Goal: Transaction & Acquisition: Purchase product/service

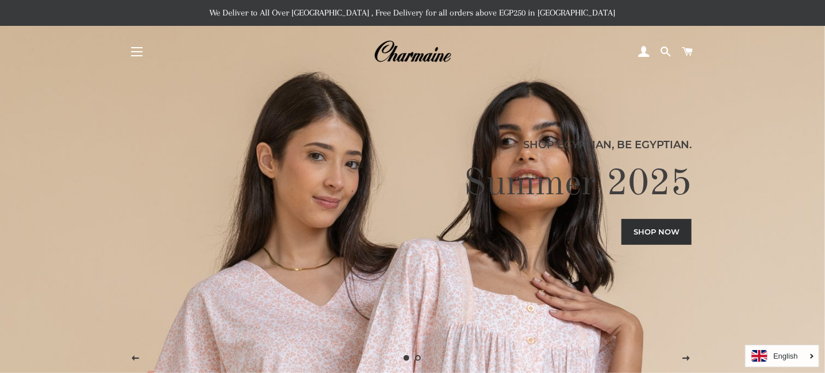
click at [146, 50] on button "Site navigation" at bounding box center [136, 51] width 29 height 29
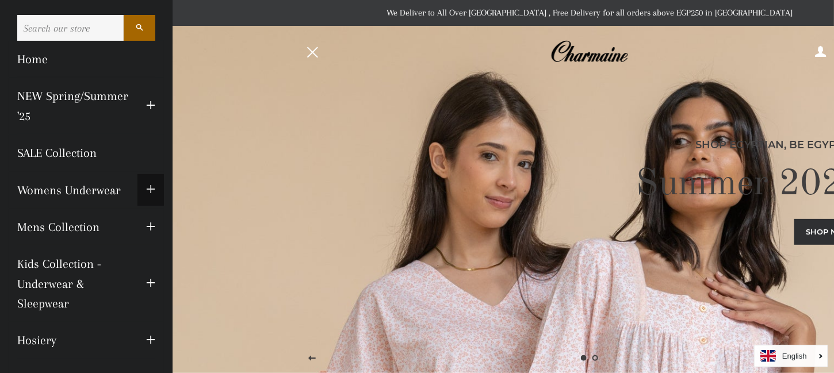
click at [146, 183] on span "button" at bounding box center [150, 190] width 9 height 14
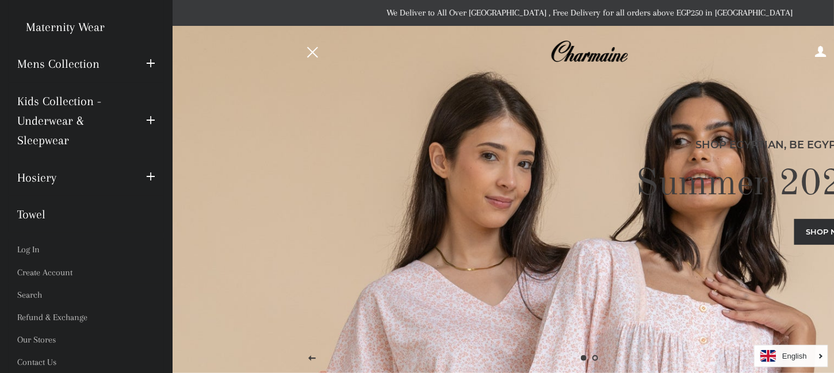
scroll to position [385, 0]
click at [146, 179] on span "button" at bounding box center [150, 177] width 9 height 14
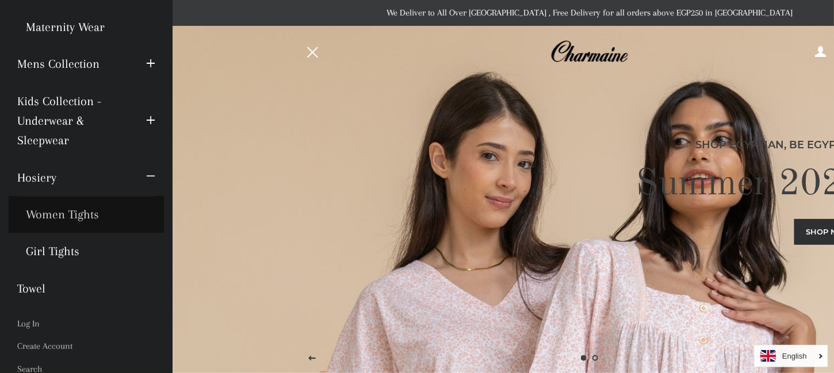
click at [61, 215] on link "Women Tights" at bounding box center [86, 214] width 155 height 37
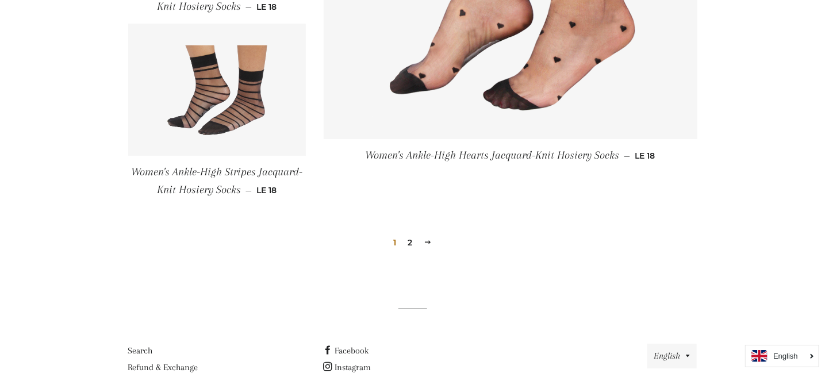
scroll to position [1517, 0]
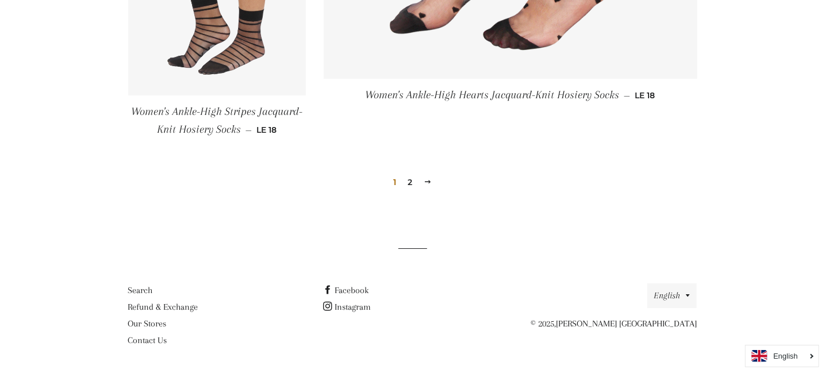
click at [412, 182] on link "2" at bounding box center [410, 182] width 14 height 17
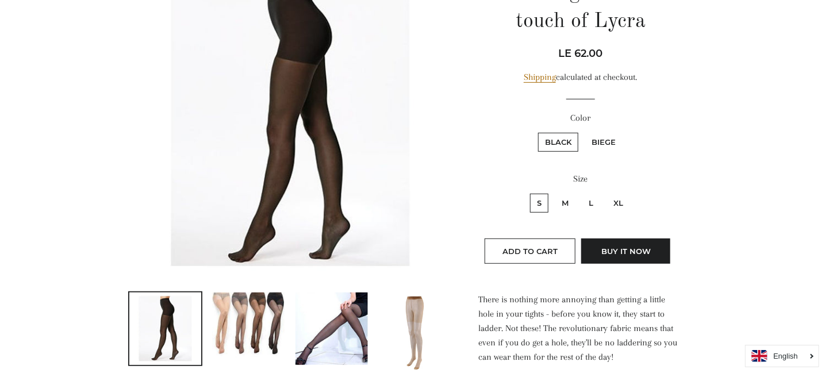
scroll to position [230, 0]
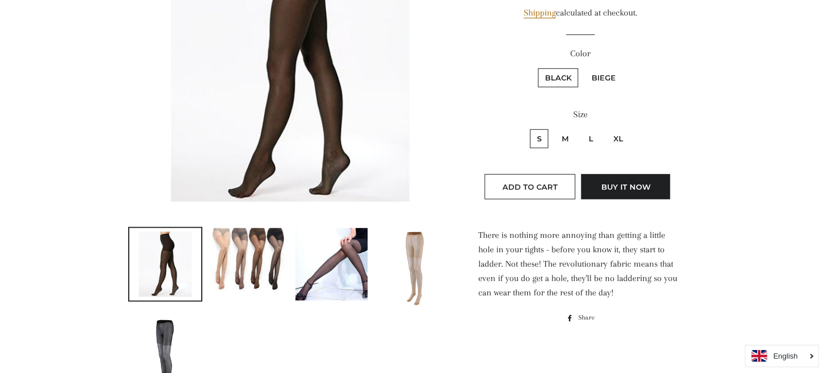
click at [233, 237] on img at bounding box center [248, 264] width 72 height 72
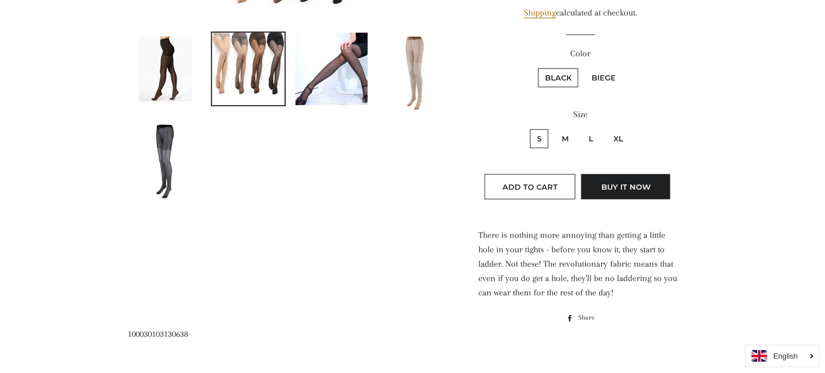
scroll to position [173, 0]
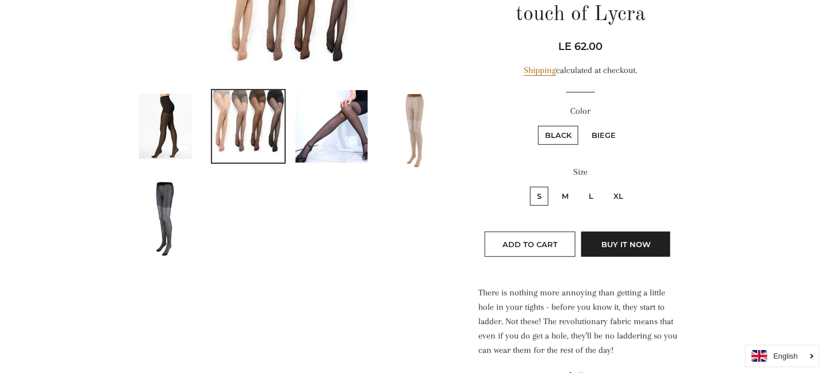
click at [416, 101] on img at bounding box center [415, 129] width 52 height 78
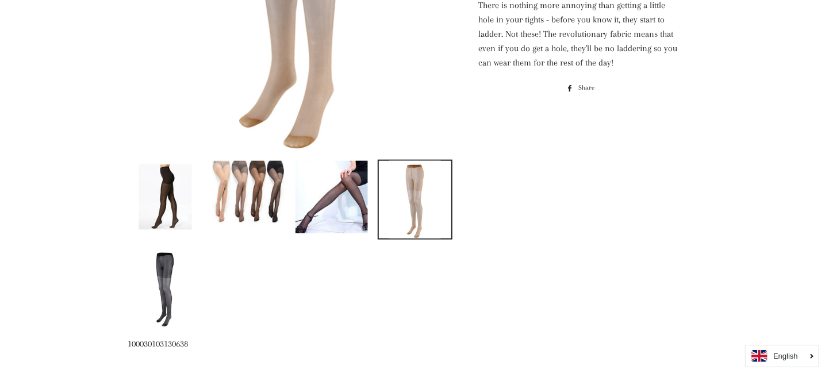
click at [317, 175] on img at bounding box center [332, 197] width 72 height 72
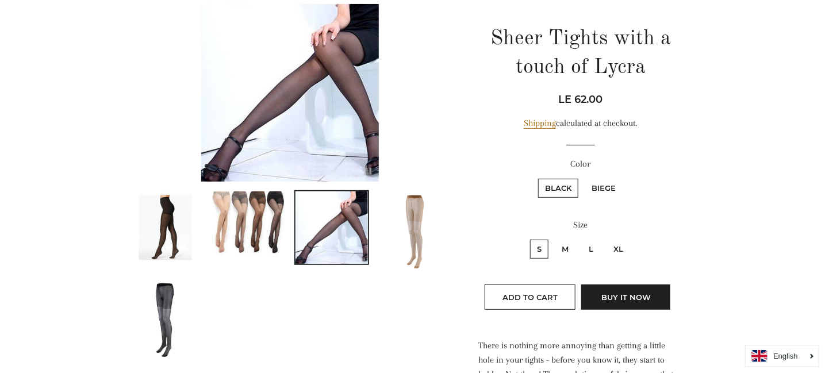
scroll to position [120, 0]
click at [180, 293] on img at bounding box center [165, 319] width 52 height 78
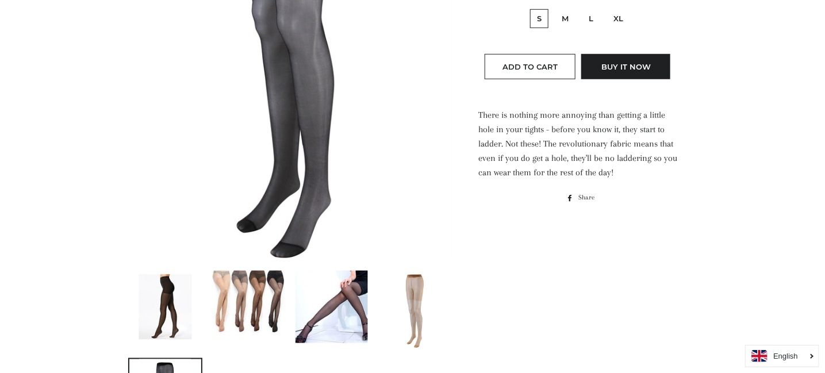
click at [166, 291] on img at bounding box center [165, 307] width 72 height 72
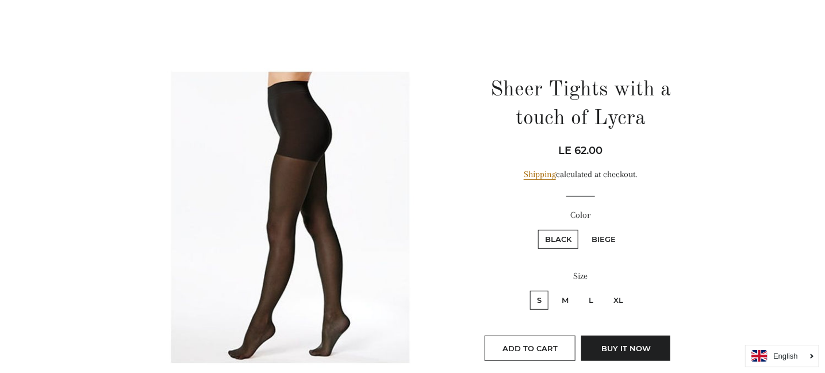
scroll to position [230, 0]
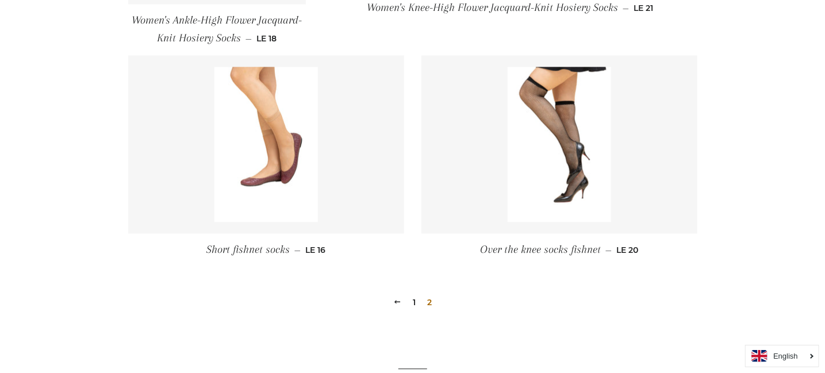
scroll to position [989, 0]
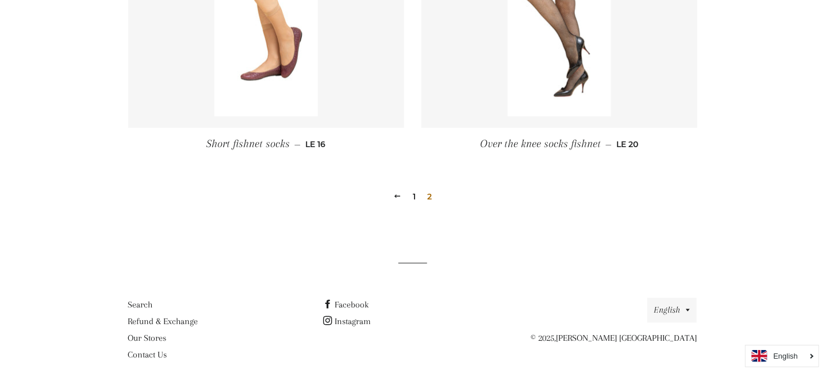
click at [411, 188] on link "1" at bounding box center [414, 196] width 12 height 17
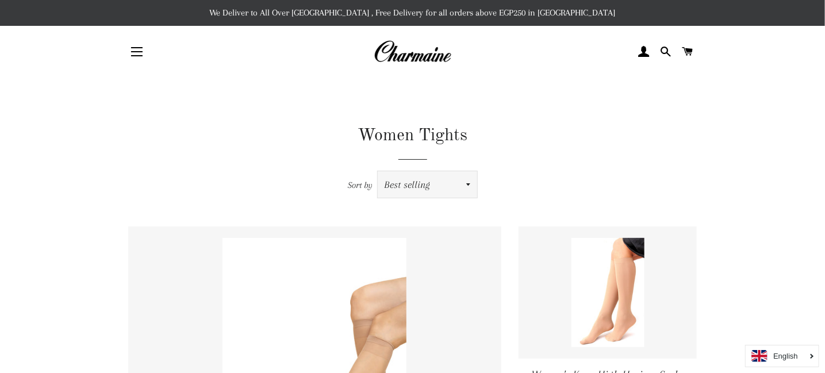
click at [449, 189] on select "Featured Best selling Alphabetically, A-Z Alphabetically, Z-A Price, low to hig…" at bounding box center [427, 184] width 99 height 26
select select "title-ascending"
click at [378, 171] on select "Featured Best selling Alphabetically, A-Z Alphabetically, Z-A Price, low to hig…" at bounding box center [427, 184] width 99 height 26
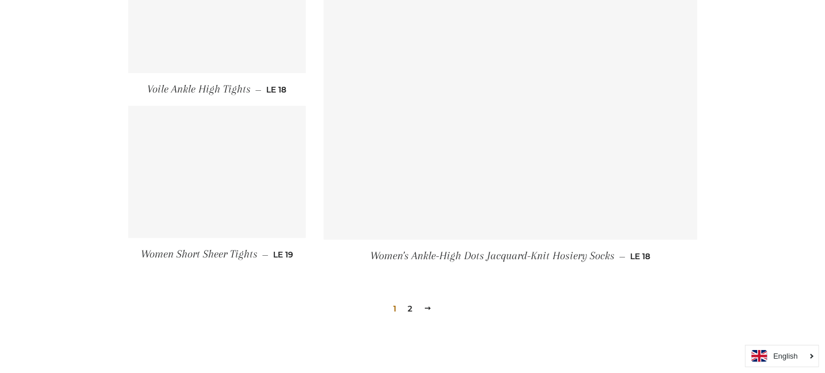
scroll to position [1438, 0]
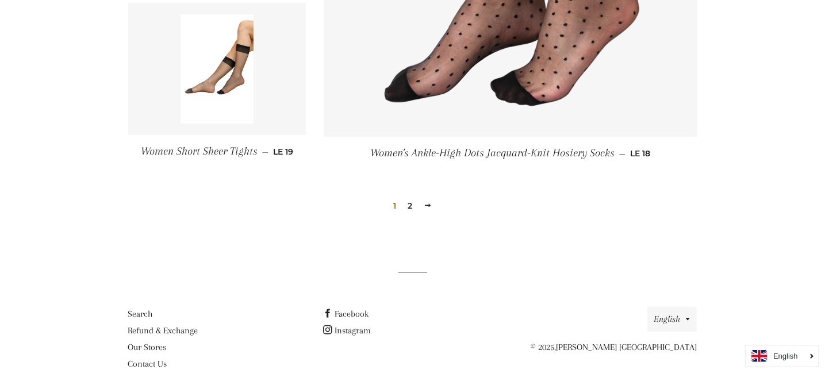
click at [413, 197] on link "2" at bounding box center [410, 205] width 14 height 17
